Goal: Task Accomplishment & Management: Manage account settings

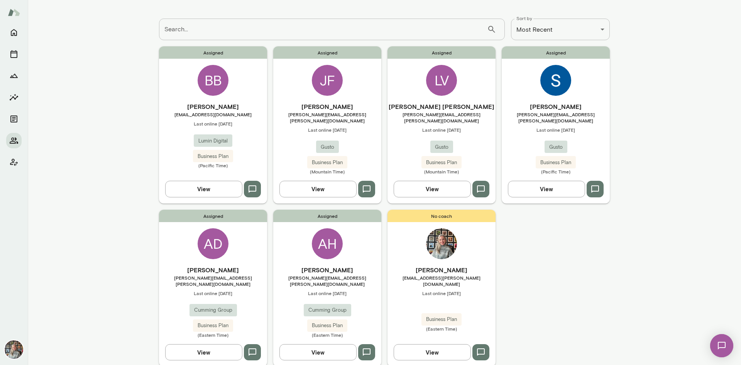
scroll to position [50, 0]
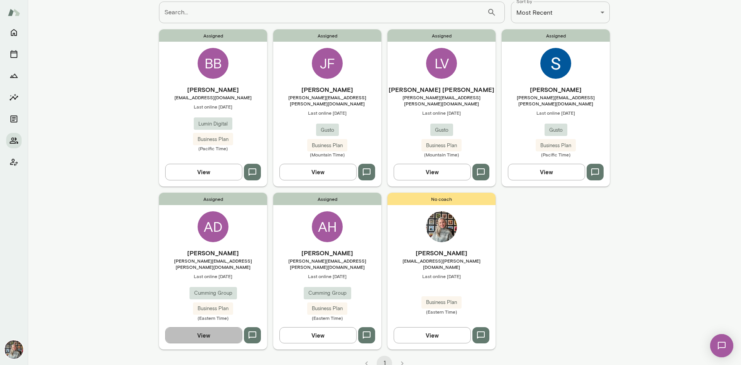
click at [209, 327] on button "View" at bounding box center [203, 335] width 77 height 16
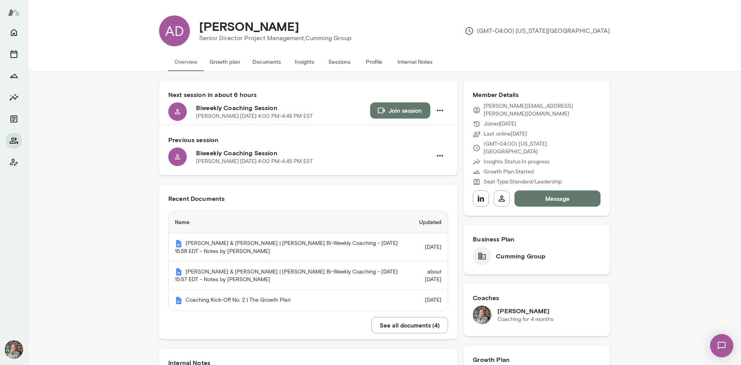
click at [340, 60] on button "Sessions" at bounding box center [339, 61] width 35 height 19
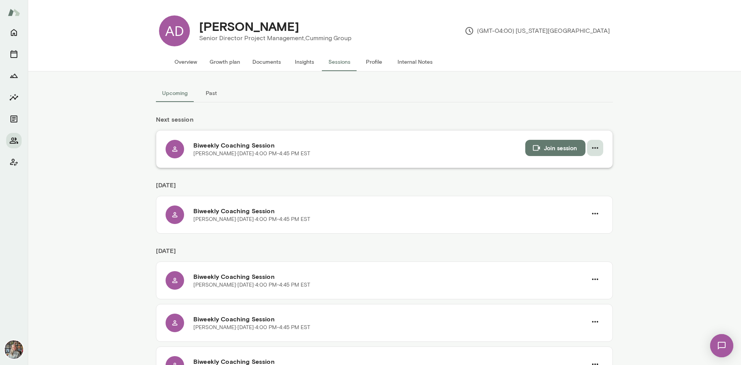
click at [594, 146] on icon "button" at bounding box center [594, 147] width 9 height 9
click at [574, 184] on span "Cancel" at bounding box center [578, 179] width 33 height 9
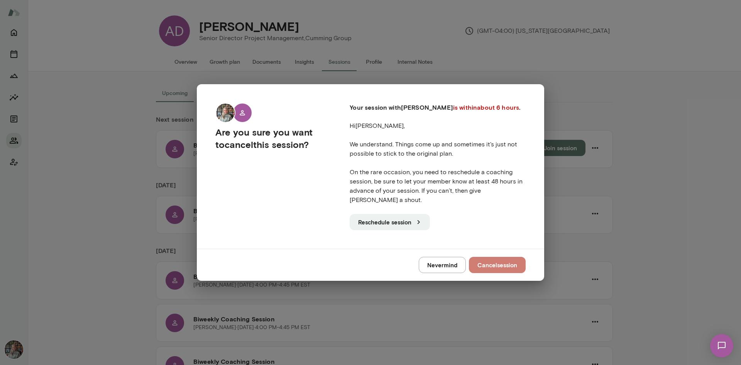
click at [506, 260] on button "Cancel session" at bounding box center [497, 265] width 57 height 16
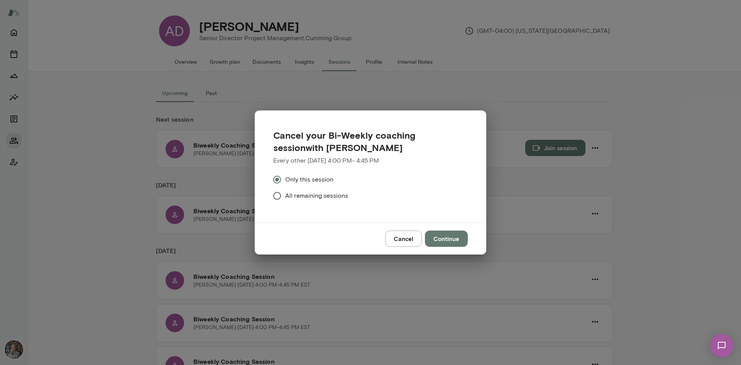
click at [334, 193] on span "All remaining sessions" at bounding box center [316, 195] width 63 height 9
click at [448, 237] on button "Continue" at bounding box center [446, 238] width 43 height 16
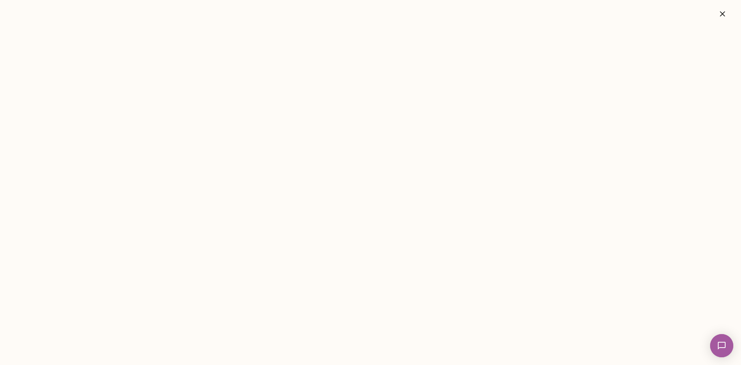
click at [724, 14] on icon "button" at bounding box center [722, 13] width 9 height 9
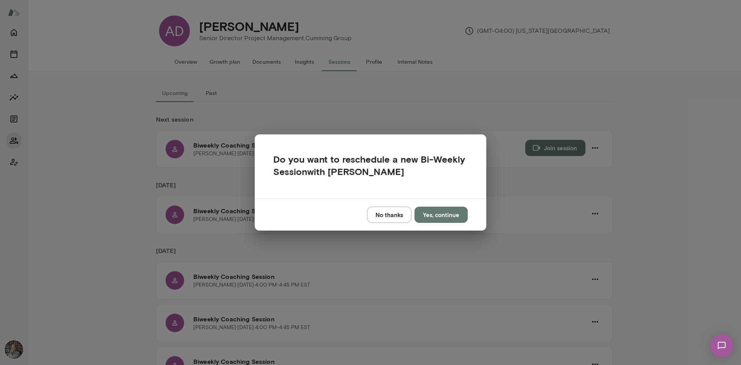
click at [386, 216] on button "No thanks" at bounding box center [389, 214] width 44 height 16
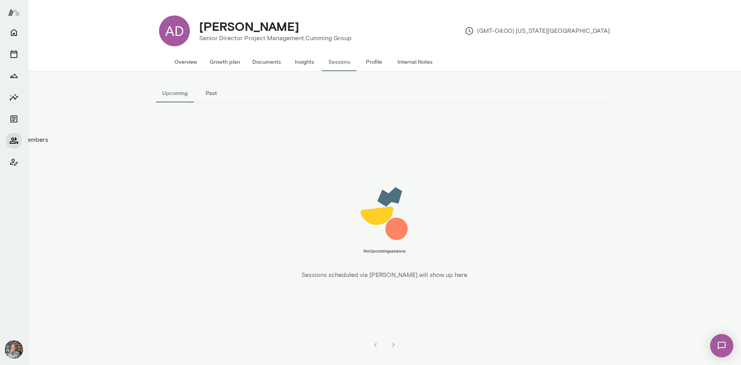
click at [16, 140] on icon "Members" at bounding box center [14, 140] width 8 height 6
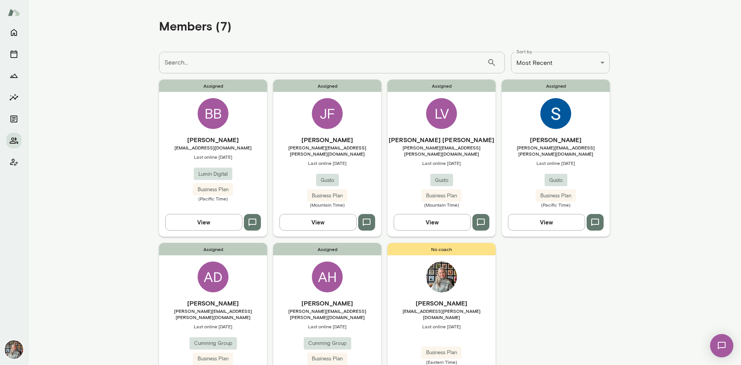
scroll to position [50, 0]
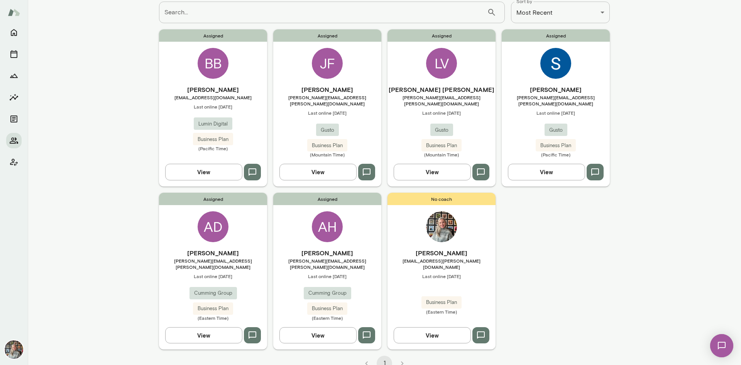
click at [339, 164] on button "View" at bounding box center [317, 172] width 77 height 16
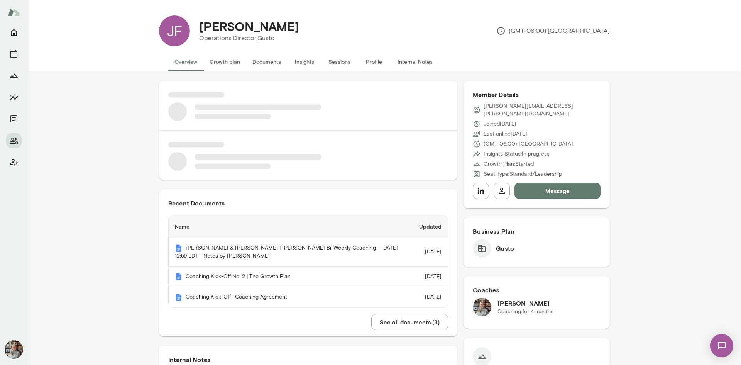
click at [332, 61] on button "Sessions" at bounding box center [339, 61] width 35 height 19
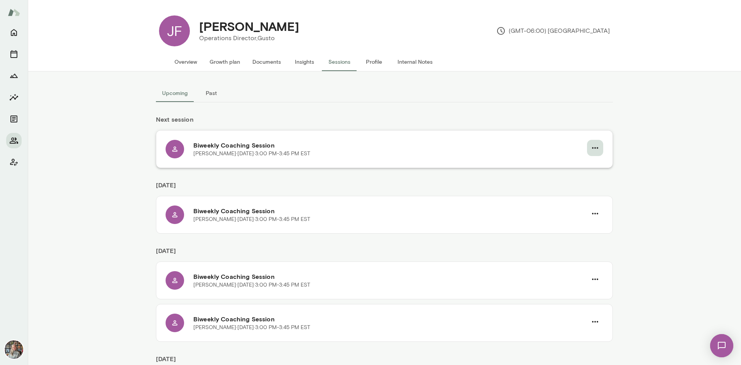
click at [590, 147] on icon "button" at bounding box center [594, 147] width 9 height 9
click at [585, 163] on span "Reschedule" at bounding box center [578, 165] width 33 height 9
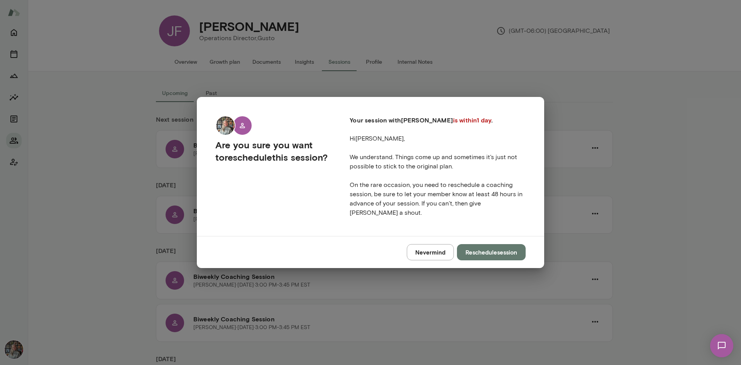
click at [494, 249] on button "Reschedule session" at bounding box center [491, 252] width 69 height 16
